Goal: Find specific page/section: Find specific page/section

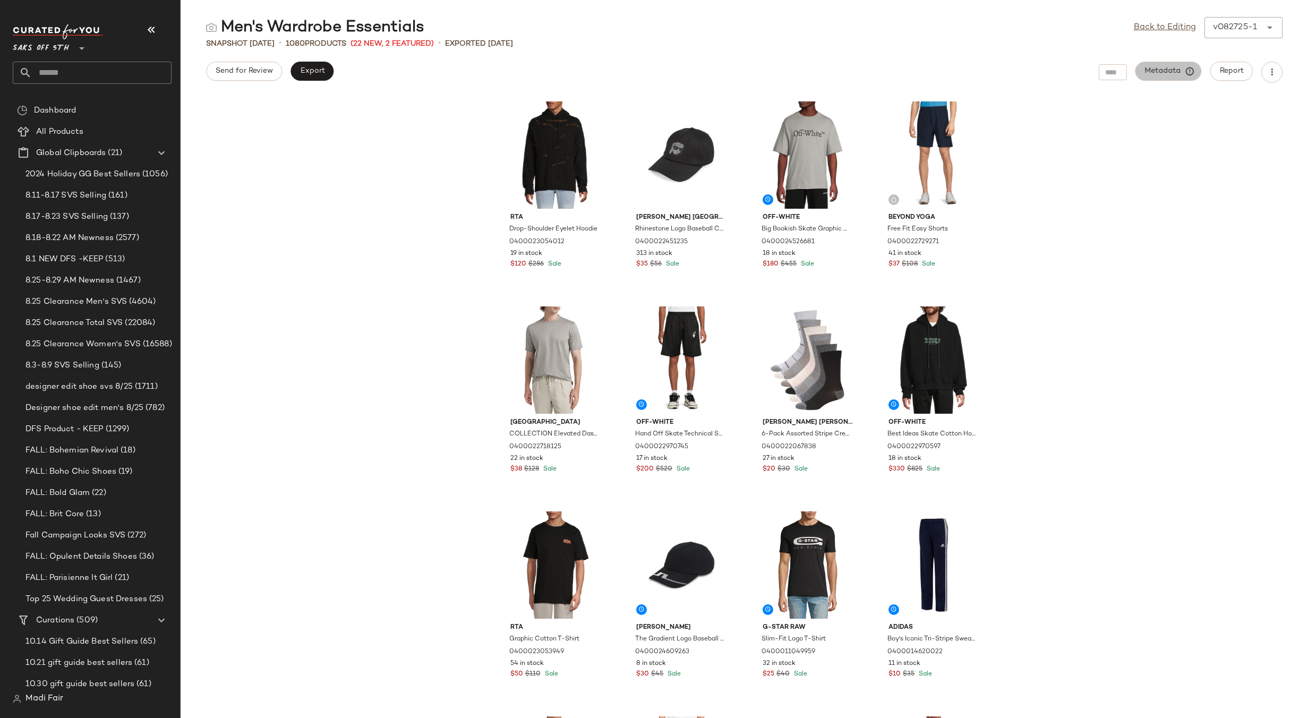
click at [1160, 74] on span "Metadata" at bounding box center [1168, 71] width 48 height 10
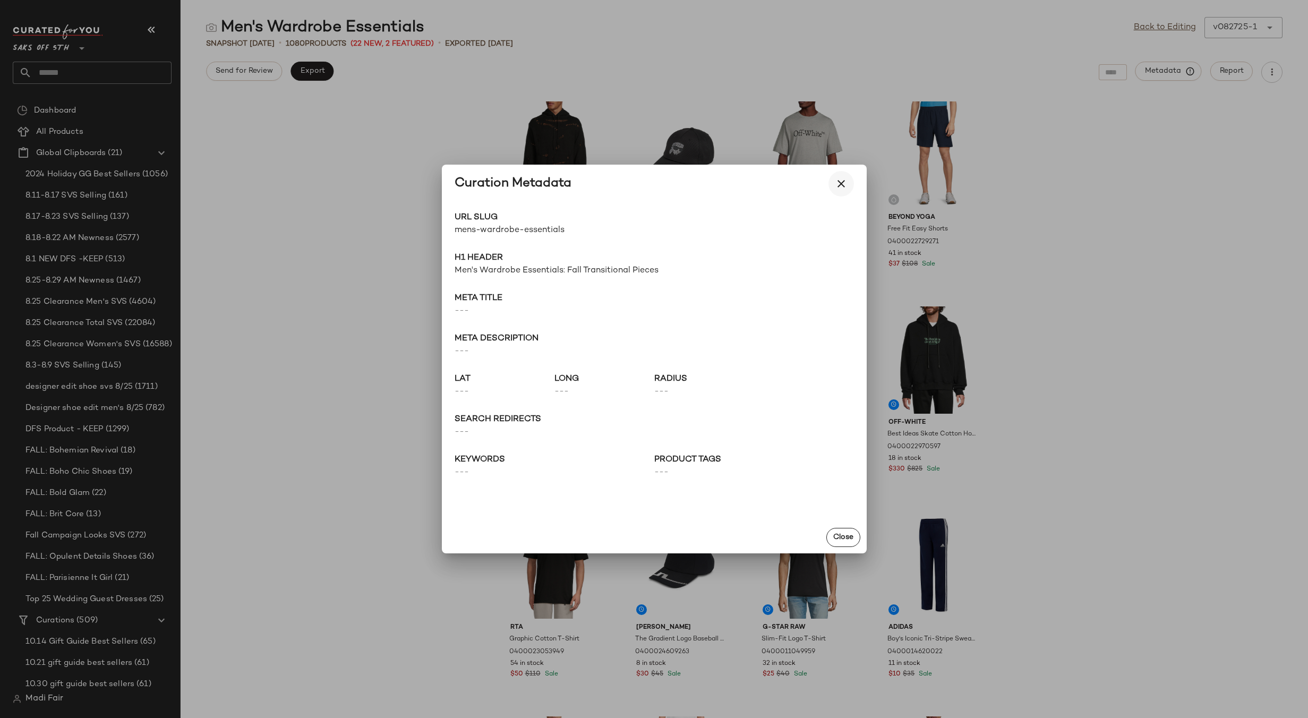
click at [835, 184] on icon "button" at bounding box center [841, 183] width 13 height 13
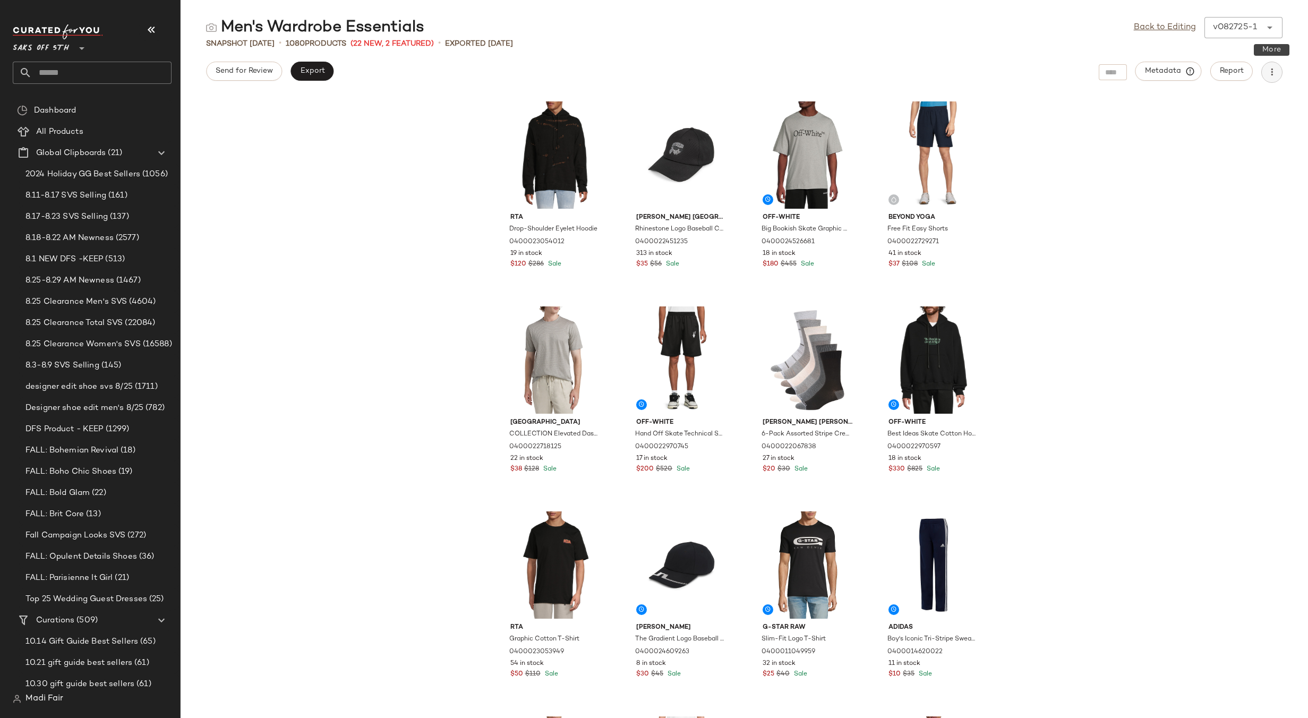
click at [1266, 68] on button "button" at bounding box center [1271, 72] width 21 height 21
click at [1136, 153] on div "Rta Drop-Shoulder Eyelet Hoodie 0400023054012 19 in stock $120 $286 Sale [PERSO…" at bounding box center [744, 407] width 1127 height 622
click at [1163, 31] on link "Back to Editing" at bounding box center [1165, 27] width 62 height 13
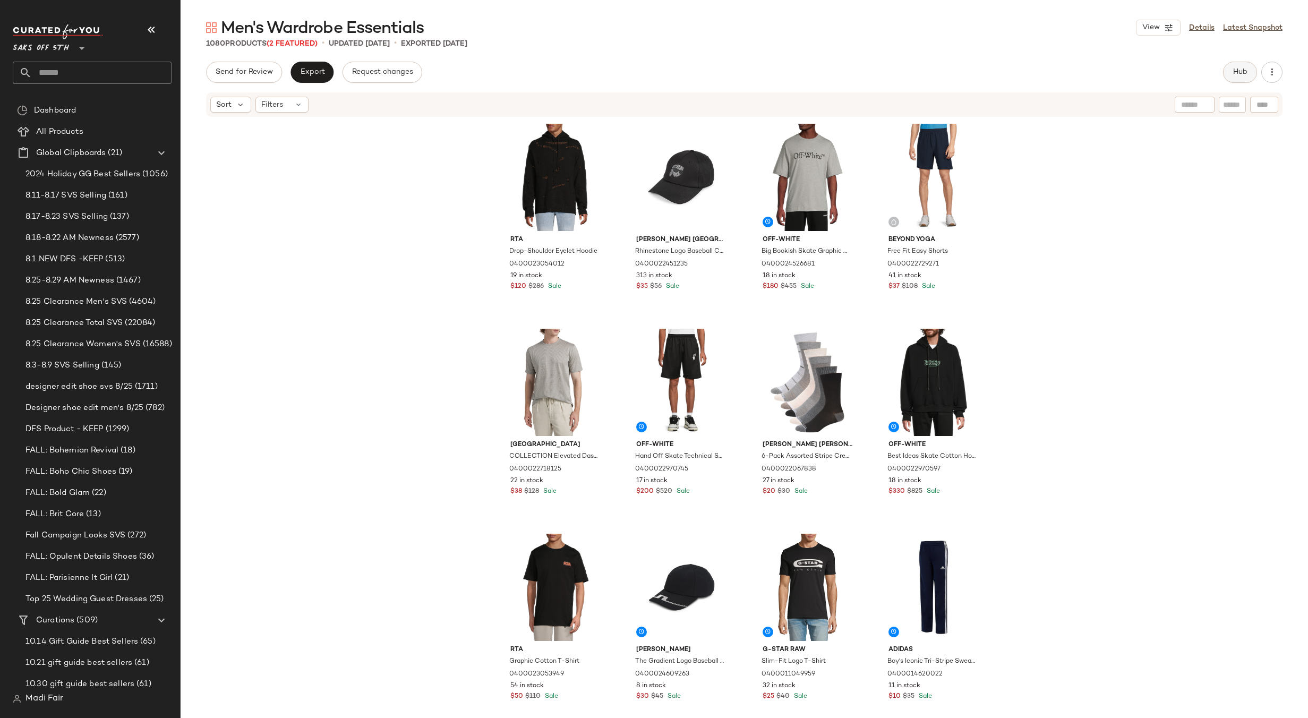
click at [1226, 76] on button "Hub" at bounding box center [1240, 72] width 34 height 21
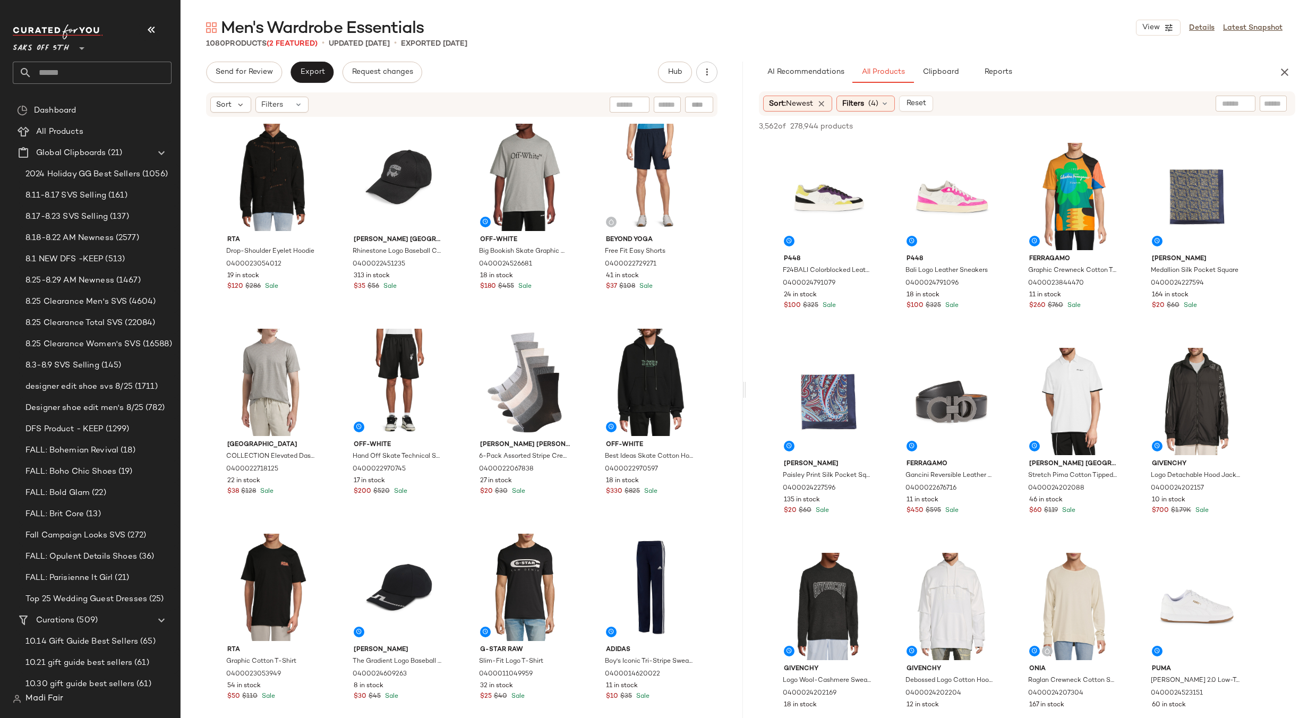
click at [586, 16] on main "Men's Wardrobe Essentials View Details Latest Snapshot 1080 Products (2 Feature…" at bounding box center [654, 359] width 1308 height 718
click at [1284, 68] on icon "button" at bounding box center [1284, 72] width 13 height 13
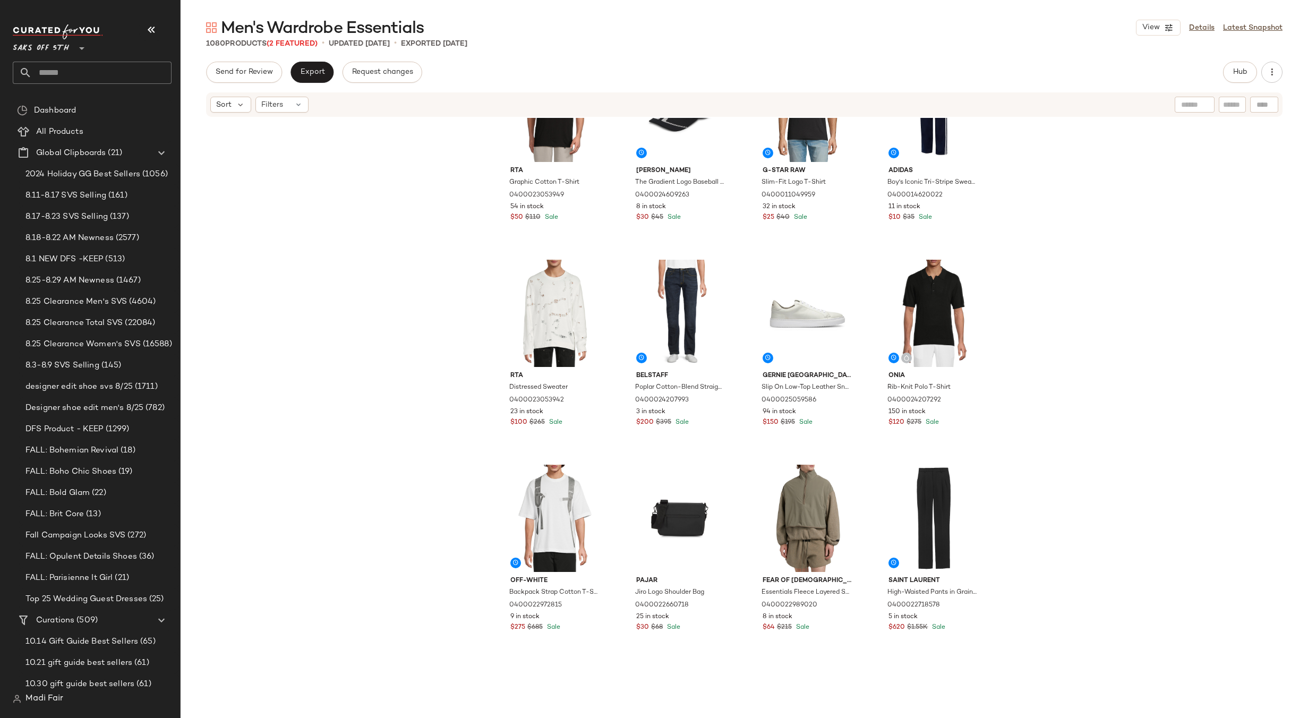
scroll to position [699, 0]
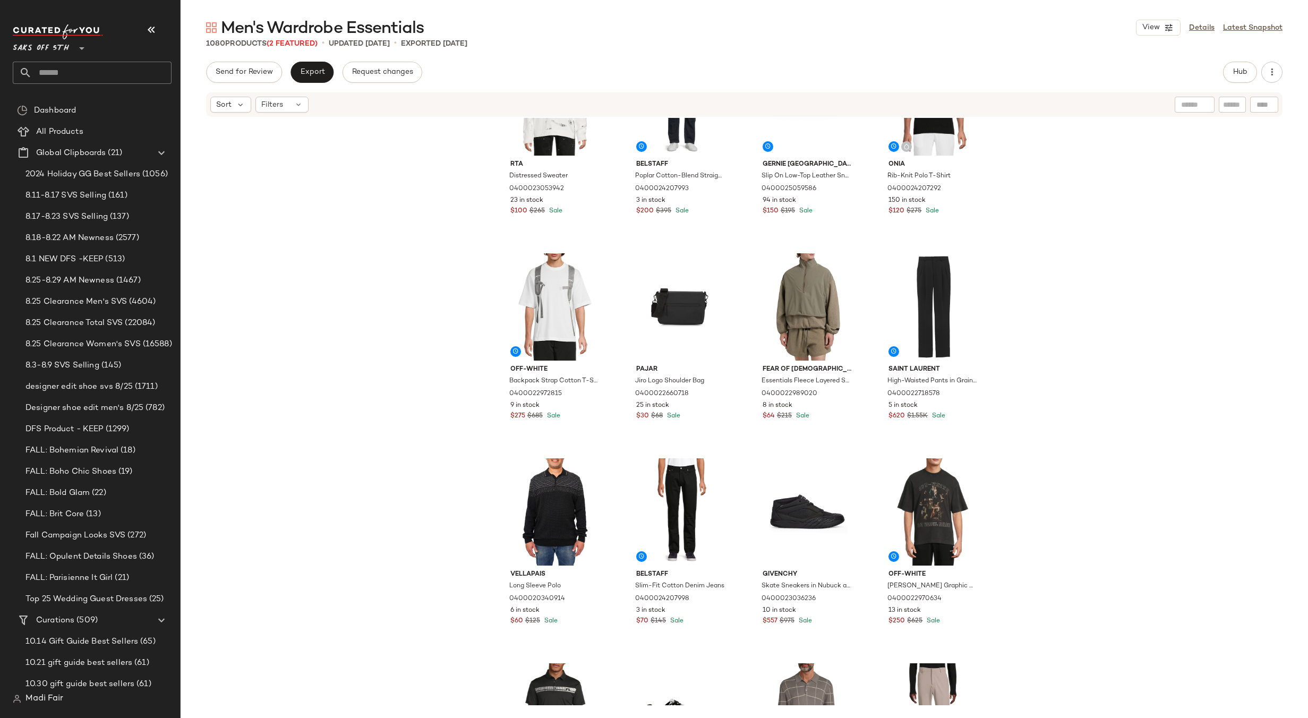
click at [469, 162] on div "Rta Distressed Sweater 0400023053942 23 in stock $100 $265 Sale Belstaff Poplar…" at bounding box center [744, 411] width 1127 height 587
